Goal: Complete application form

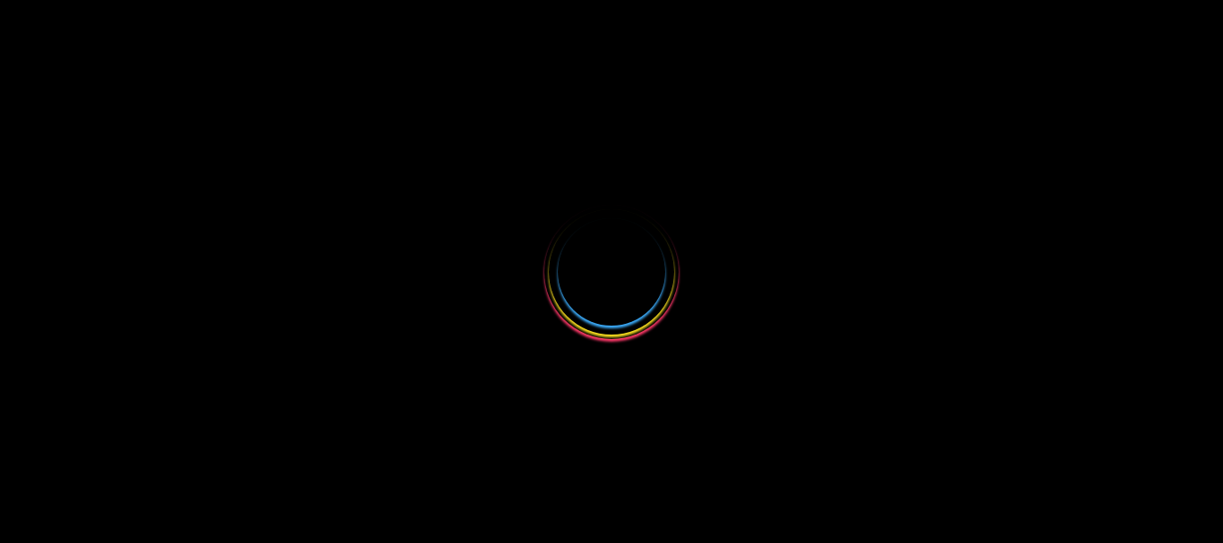
select select
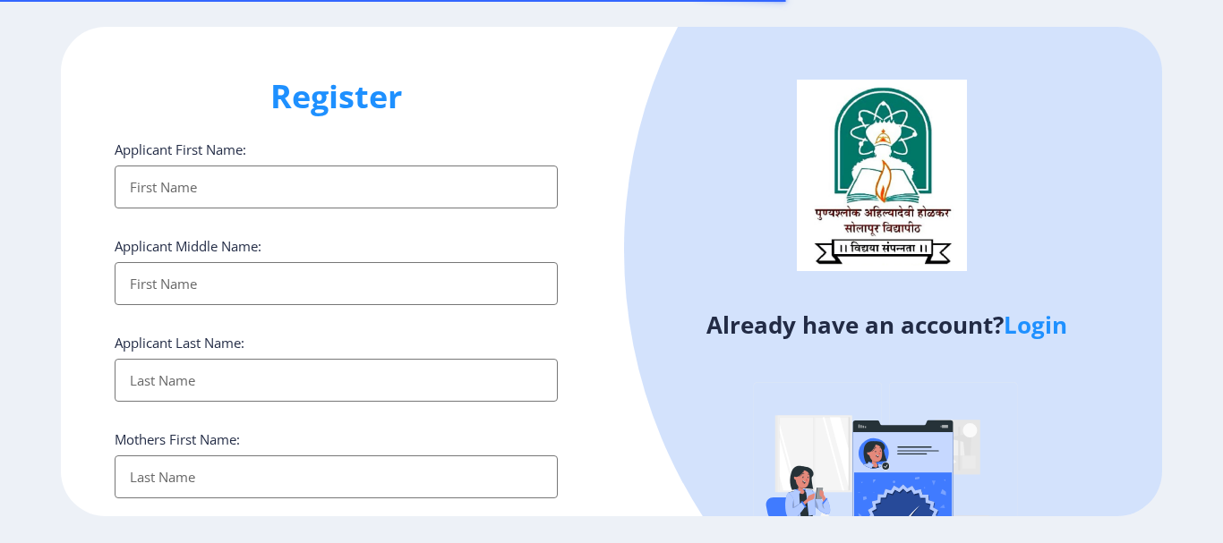
select select
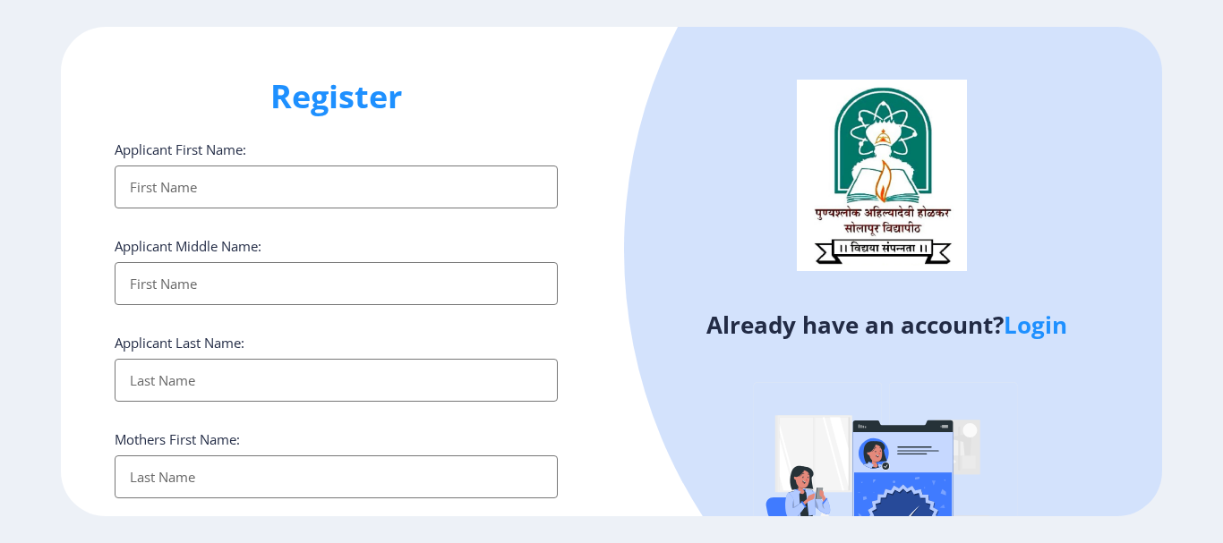
click at [1059, 324] on link "Login" at bounding box center [1036, 325] width 64 height 32
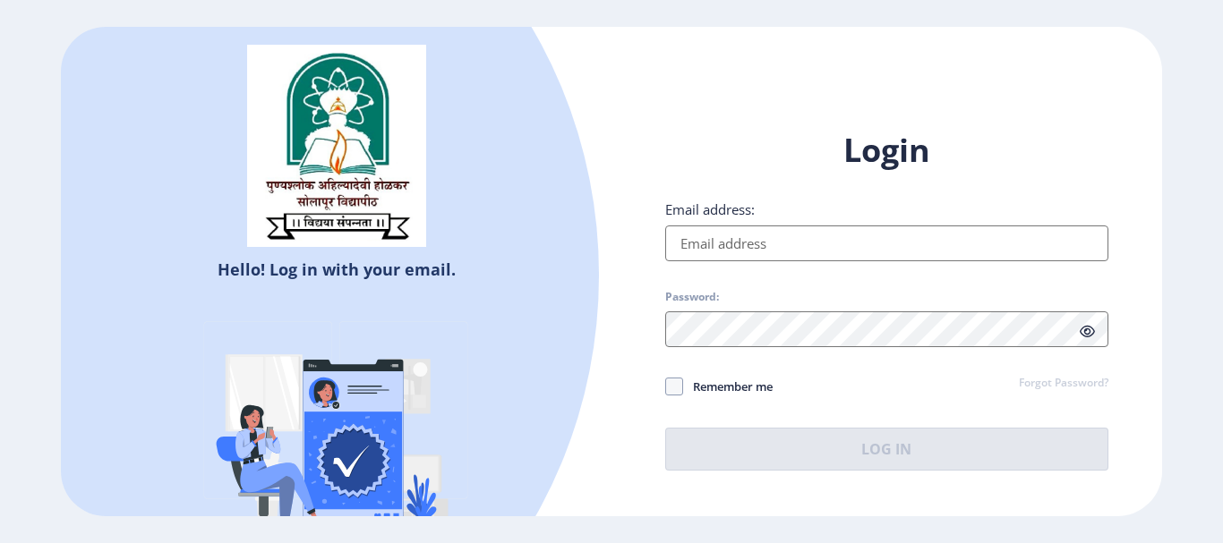
click at [856, 247] on input "Email address:" at bounding box center [886, 244] width 443 height 36
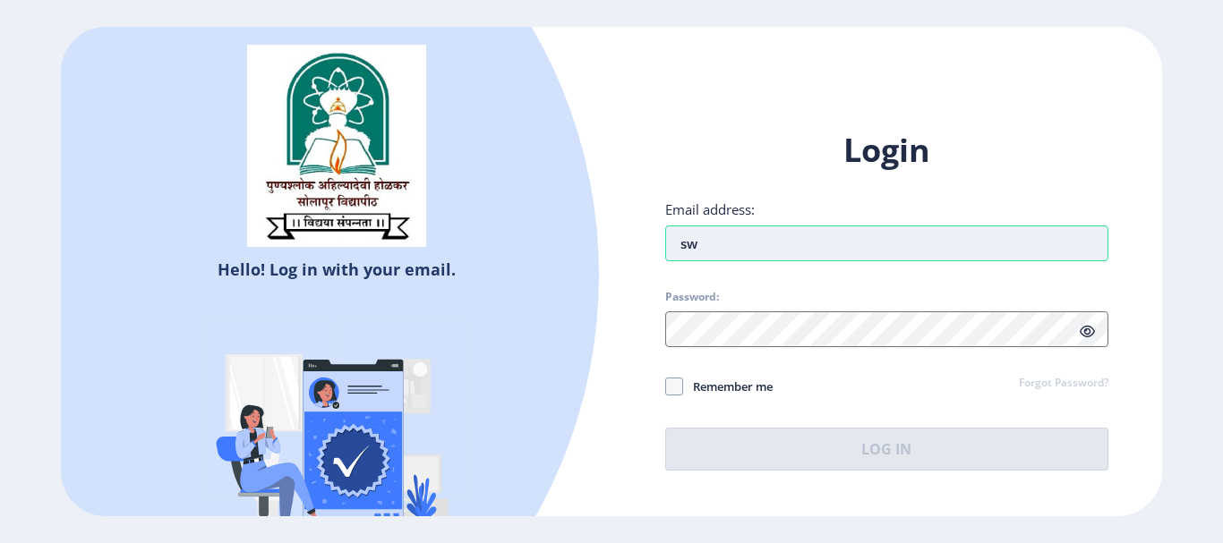
type input "s"
click at [797, 244] on input "[EMAIL_ADDRESS][DOMAIN_NAME]" at bounding box center [886, 244] width 443 height 36
type input "[EMAIL_ADDRESS][DOMAIN_NAME]"
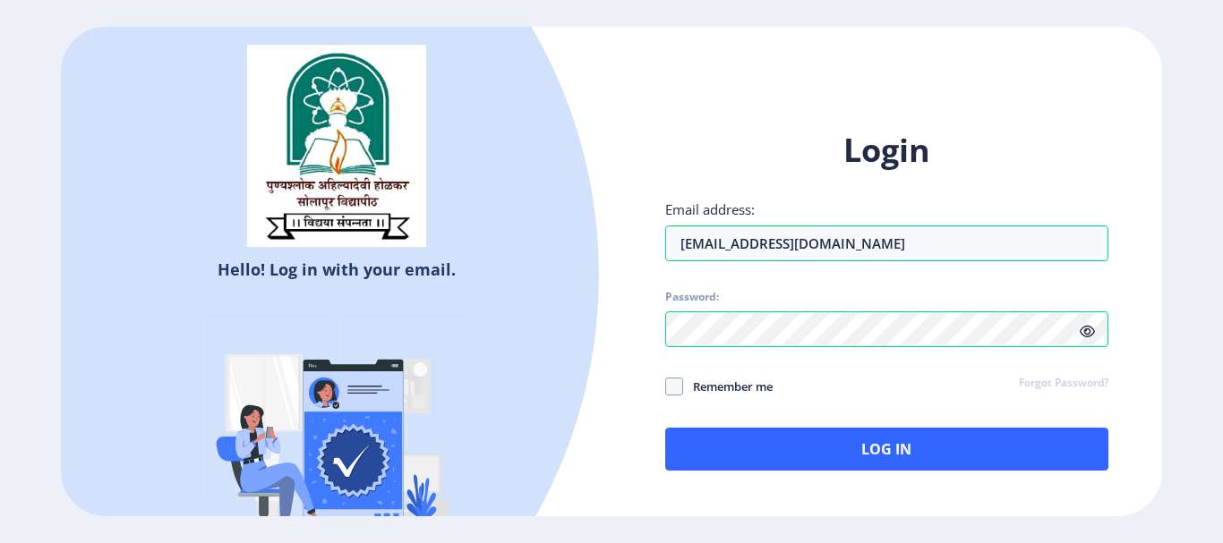
click at [730, 392] on span "Remember me" at bounding box center [728, 386] width 90 height 21
click at [666, 387] on input "Remember me" at bounding box center [665, 386] width 1 height 1
checkbox input "true"
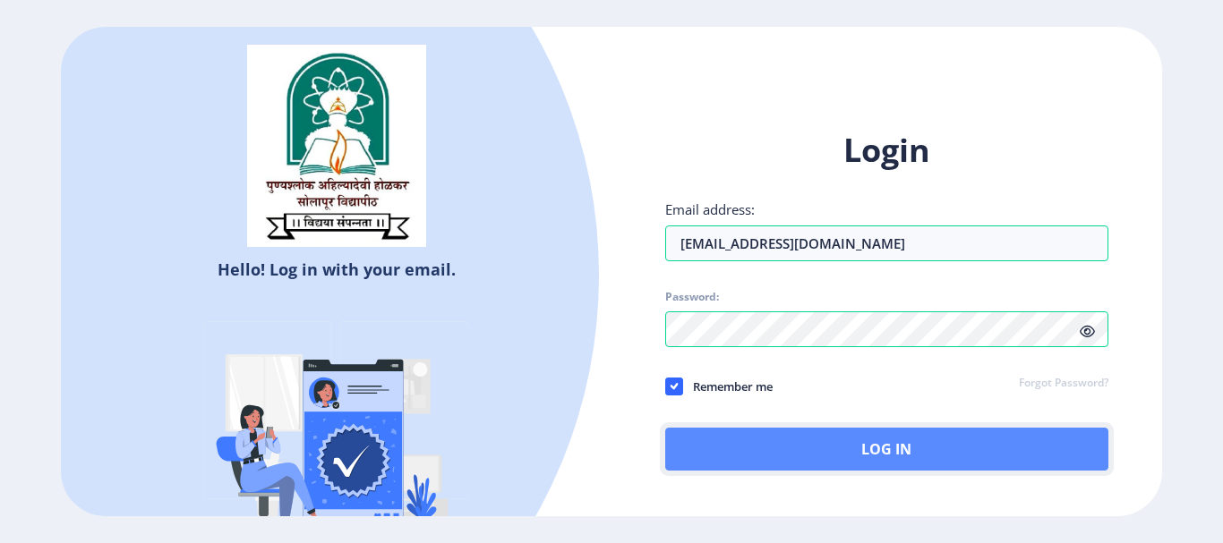
click at [819, 454] on button "Log In" at bounding box center [886, 449] width 443 height 43
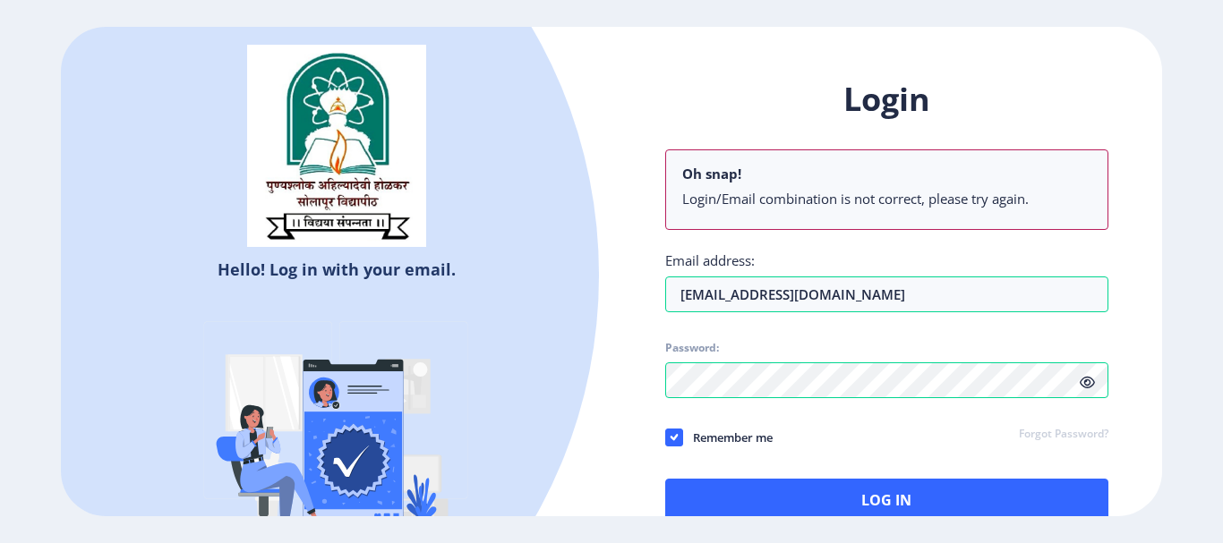
click at [1082, 336] on div "Login Oh snap! Login/Email combination is not correct, please try again. Email …" at bounding box center [886, 300] width 443 height 444
click at [1081, 380] on icon at bounding box center [1087, 382] width 15 height 13
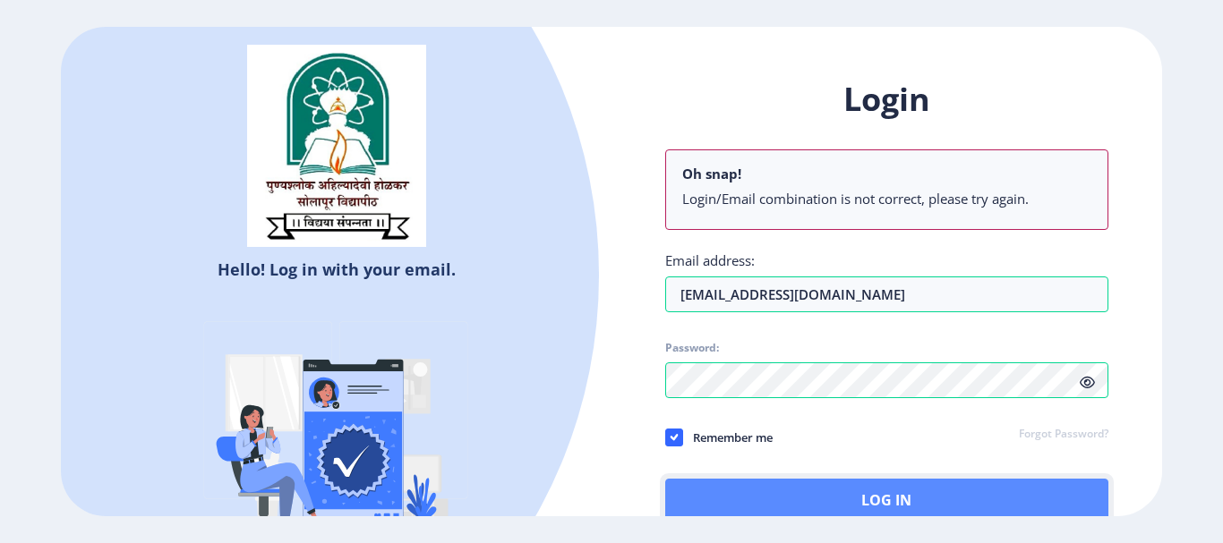
click at [819, 488] on button "Log In" at bounding box center [886, 500] width 443 height 43
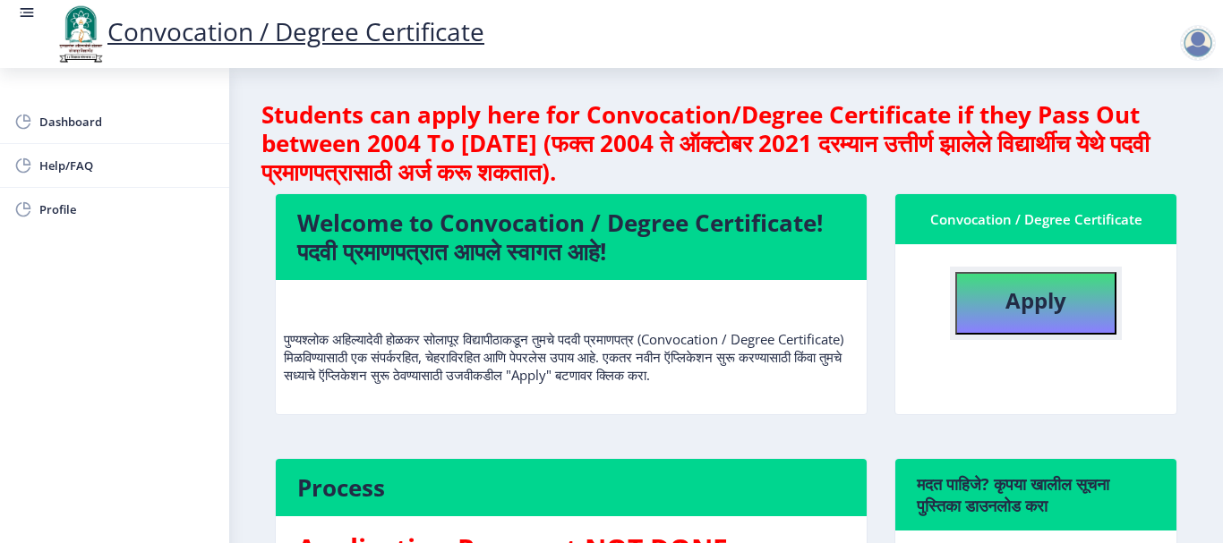
click at [1056, 321] on button "Apply" at bounding box center [1035, 303] width 161 height 63
select select
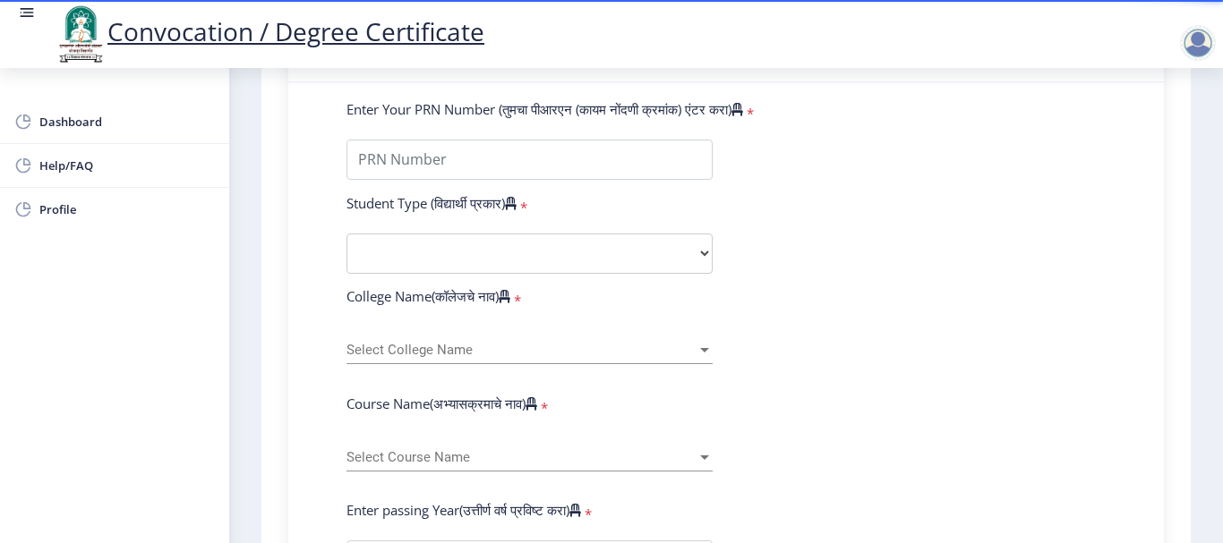
scroll to position [448, 0]
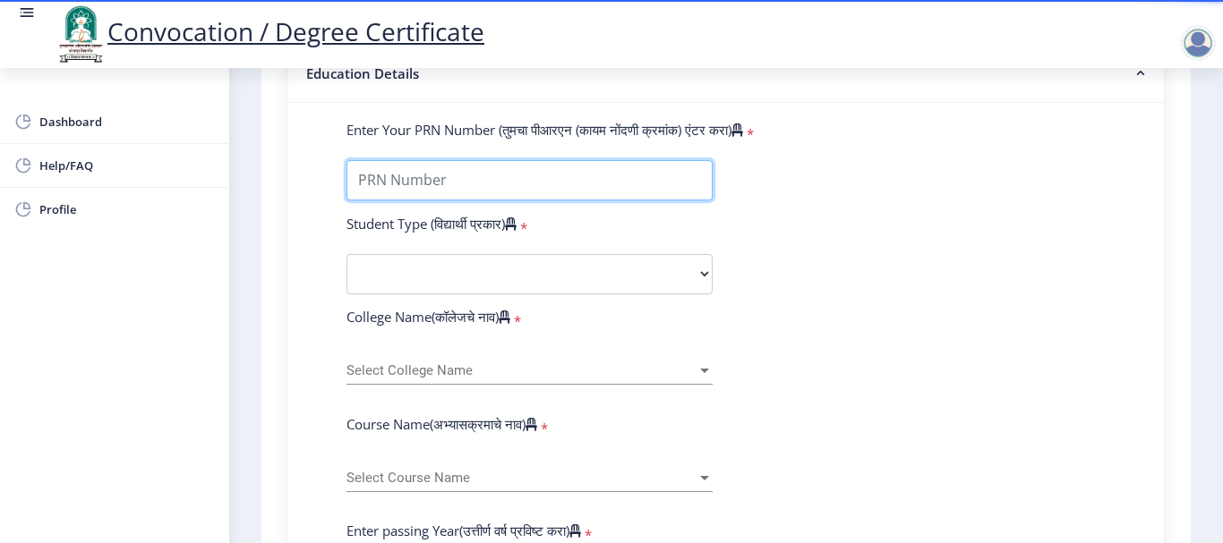
click at [519, 172] on input "Enter Your PRN Number (तुमचा पीआरएन (कायम नोंदणी क्रमांक) एंटर करा)" at bounding box center [529, 180] width 366 height 40
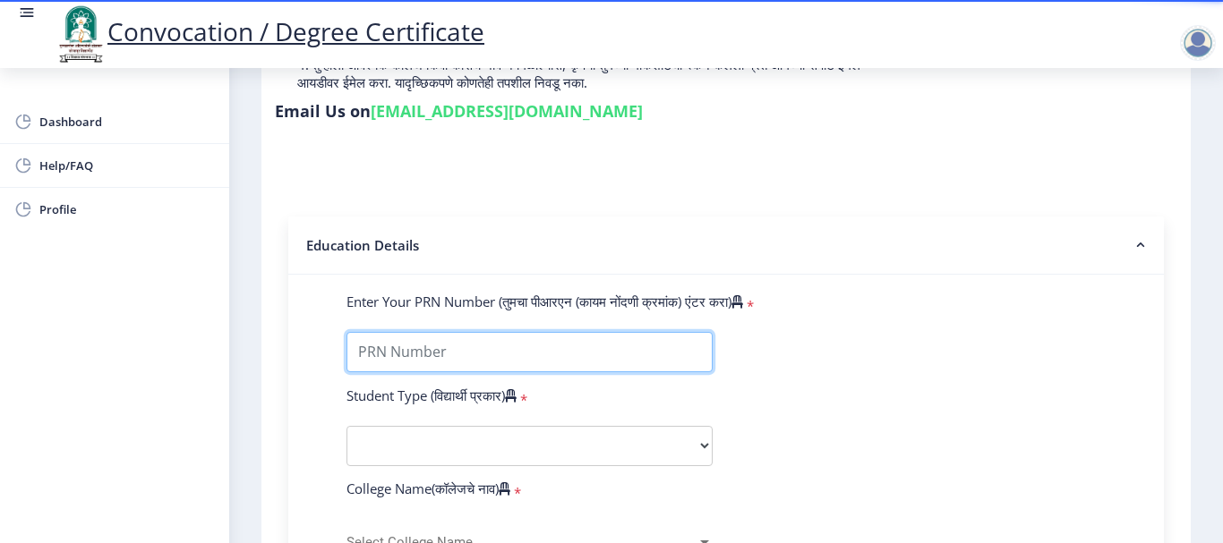
scroll to position [269, 0]
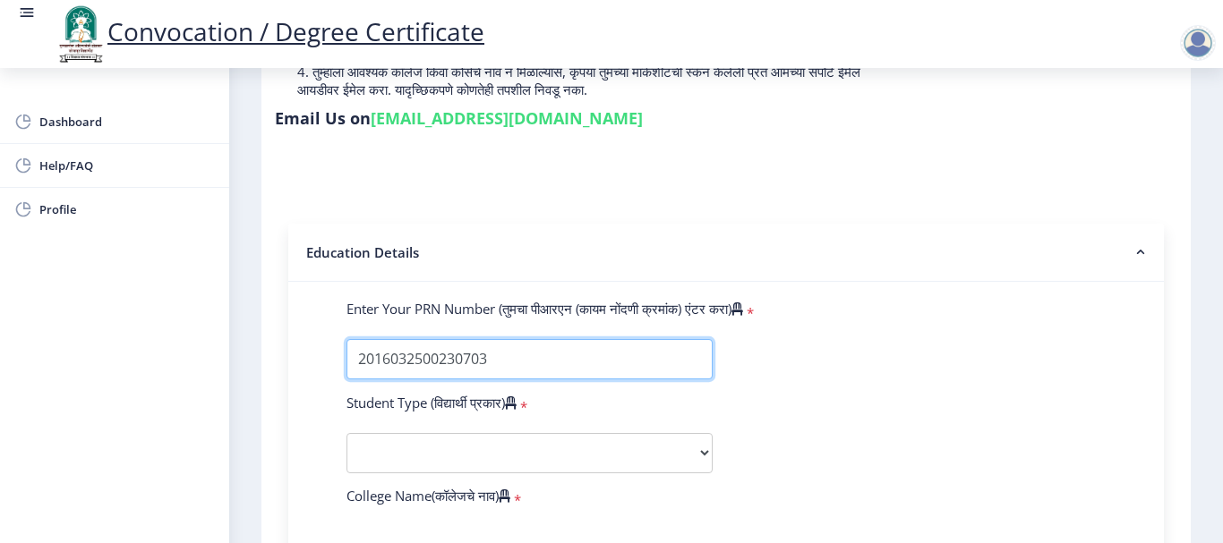
type input "2016032500230703"
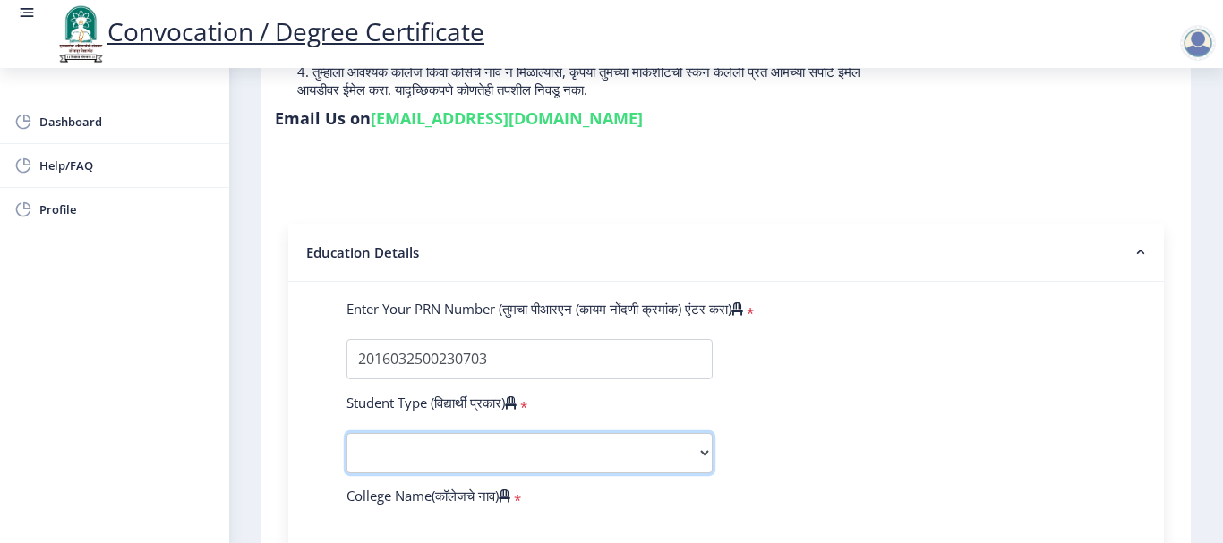
click at [470, 455] on select "Select Student Type Regular External" at bounding box center [529, 453] width 366 height 40
select select "Regular"
click at [346, 433] on select "Select Student Type Regular External" at bounding box center [529, 453] width 366 height 40
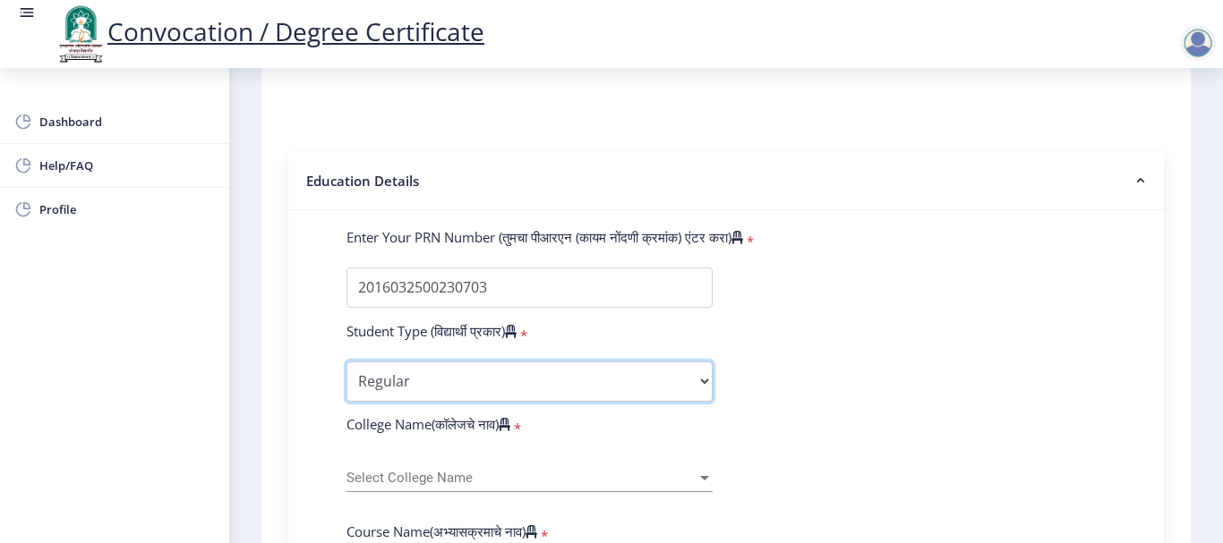
scroll to position [448, 0]
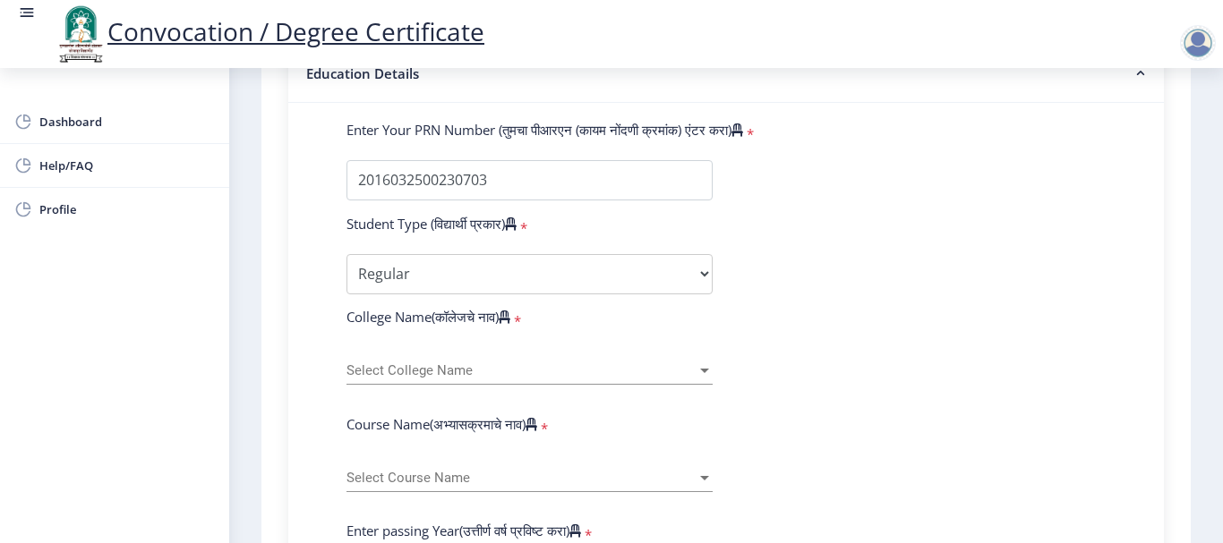
click at [517, 376] on span "Select College Name" at bounding box center [521, 370] width 350 height 15
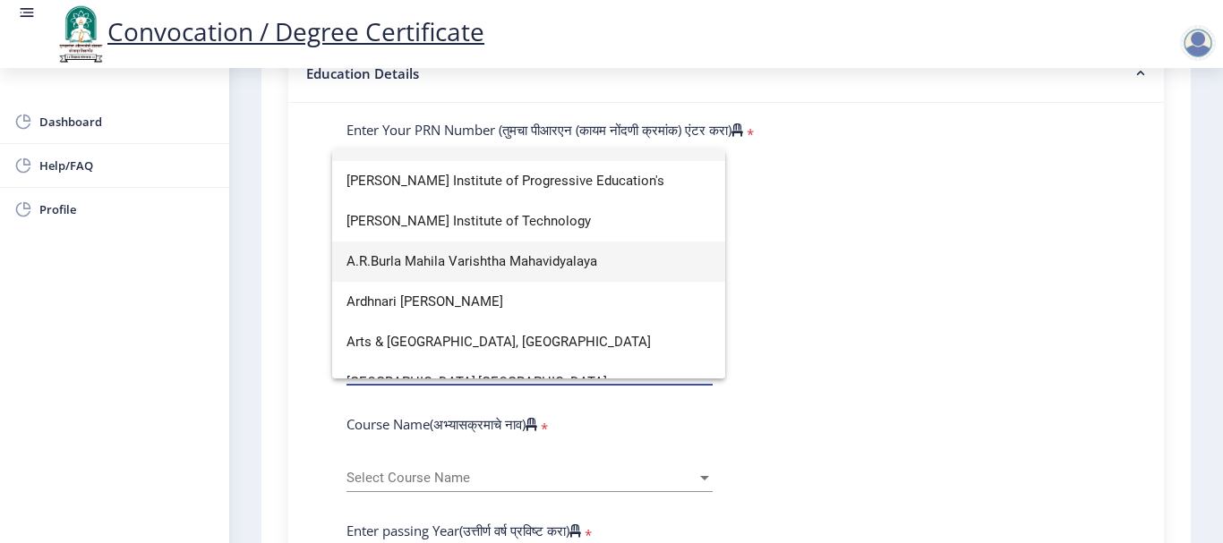
scroll to position [0, 0]
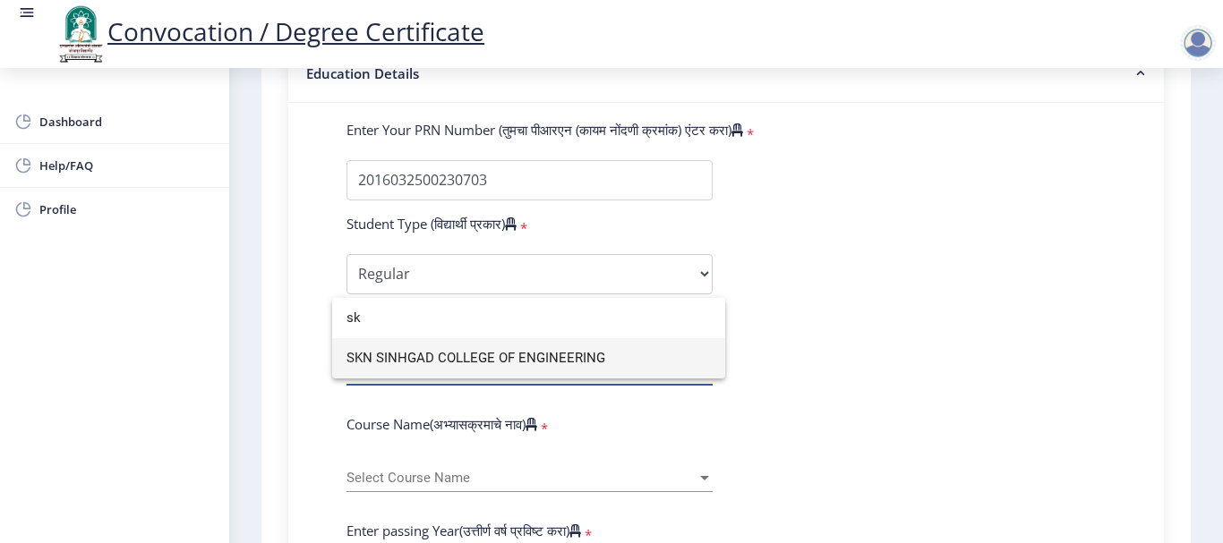
type input "sk"
click at [479, 360] on span "SKN SINHGAD COLLEGE OF ENGINEERING" at bounding box center [528, 358] width 364 height 40
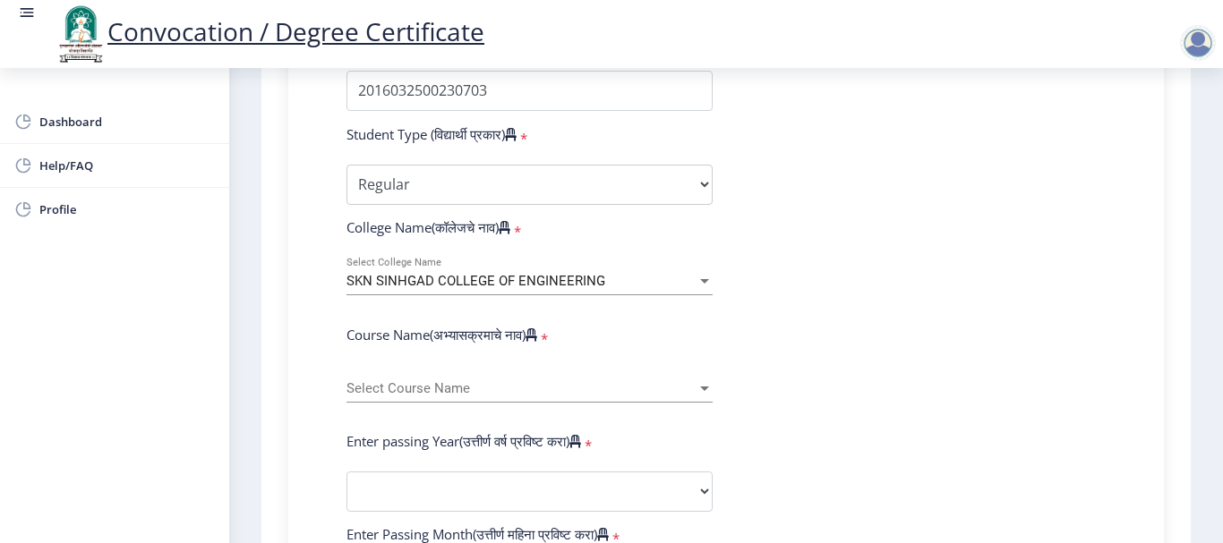
click at [550, 390] on span "Select Course Name" at bounding box center [521, 388] width 350 height 15
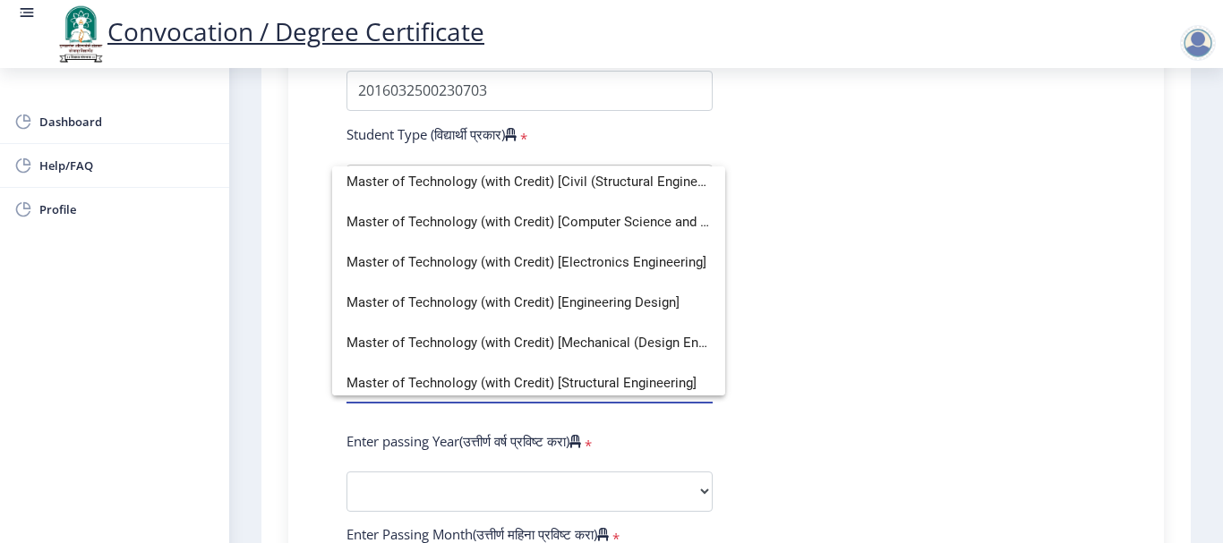
scroll to position [335, 0]
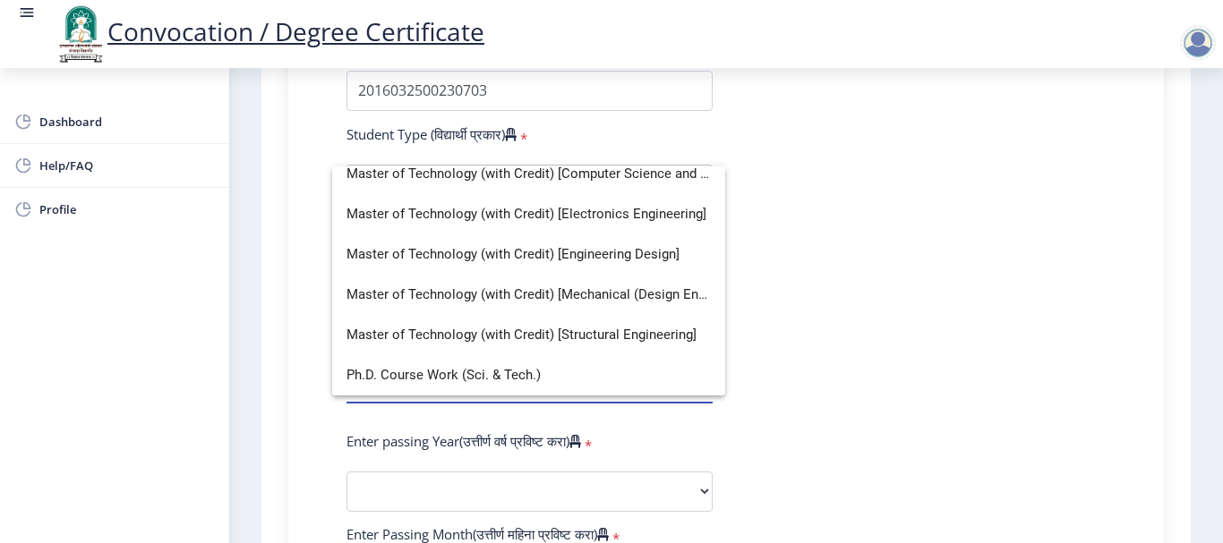
click at [56, 167] on div at bounding box center [611, 271] width 1223 height 543
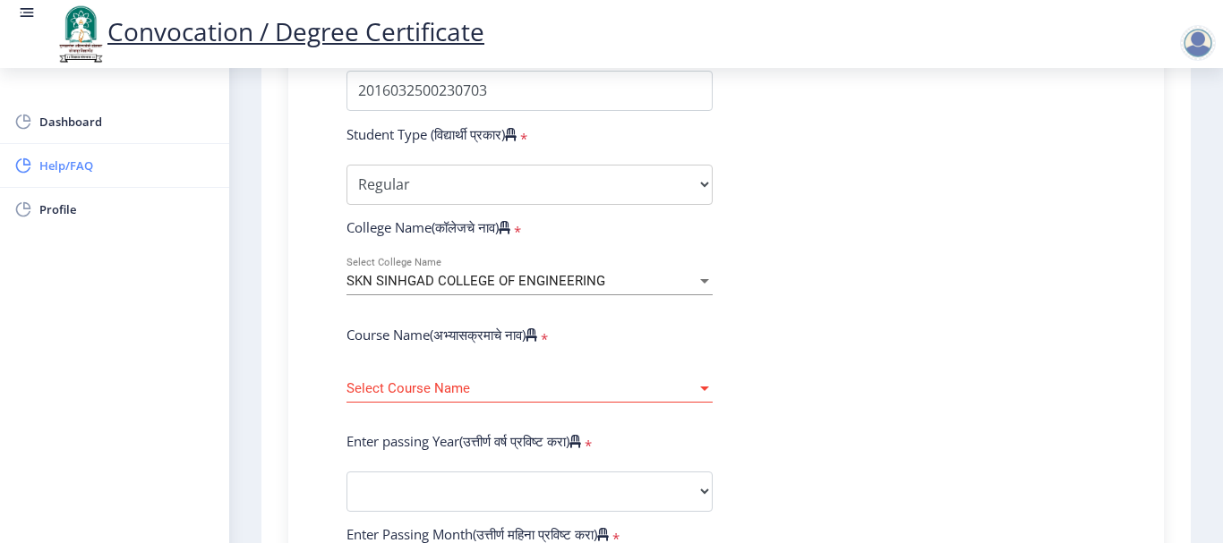
click at [56, 167] on span "Help/FAQ" at bounding box center [126, 165] width 175 height 21
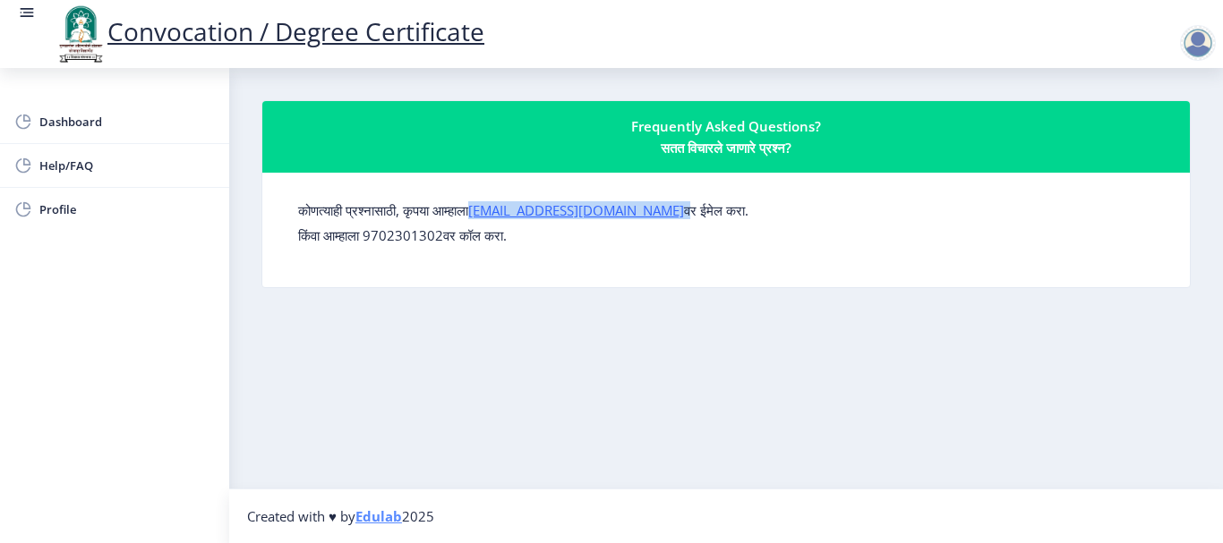
drag, startPoint x: 649, startPoint y: 217, endPoint x: 488, endPoint y: 213, distance: 161.2
click at [488, 213] on label "कोणत्याही प्रश्नासाठी, कृपया आम्हाला [EMAIL_ADDRESS][DOMAIN_NAME] वर ईमेल करा." at bounding box center [523, 210] width 450 height 18
copy label "[EMAIL_ADDRESS][DOMAIN_NAME]"
click at [755, 291] on nb-layout-column "Frequently Asked Questions? सतत विचारले जाणारे प्रश्न? कोणत्याही प्रश्नासाठी, क…" at bounding box center [726, 278] width 994 height 421
click at [1197, 46] on div at bounding box center [1198, 43] width 36 height 36
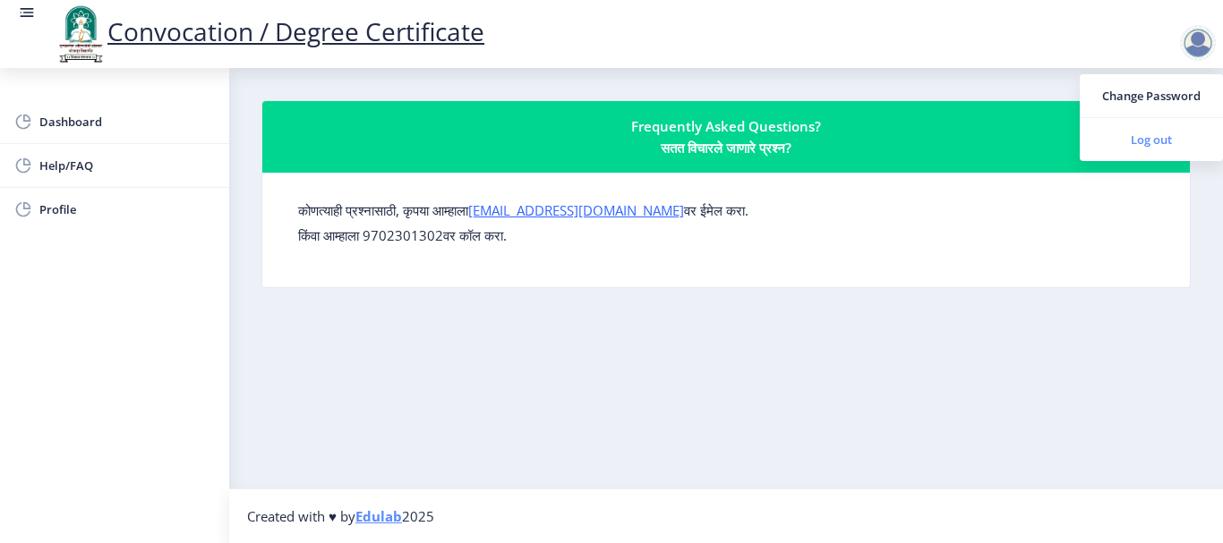
click at [1150, 141] on span "Log out" at bounding box center [1151, 139] width 115 height 21
